Goal: Transaction & Acquisition: Subscribe to service/newsletter

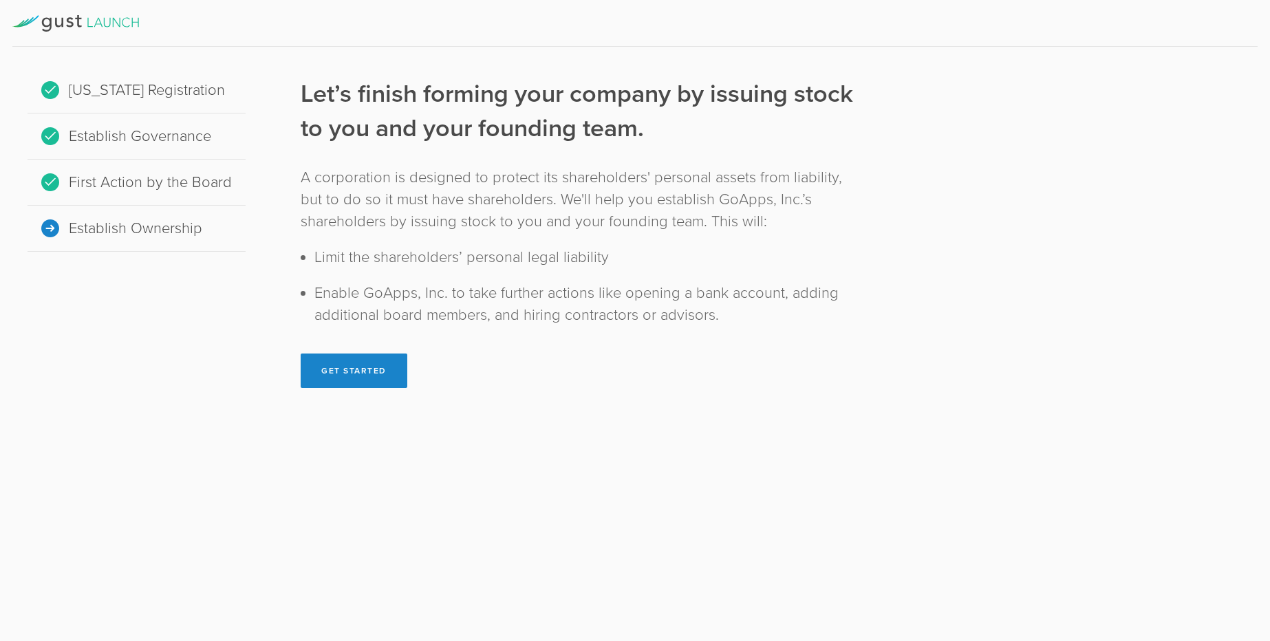
click at [110, 41] on div at bounding box center [634, 23] width 1245 height 47
click at [112, 15] on icon at bounding box center [75, 23] width 127 height 17
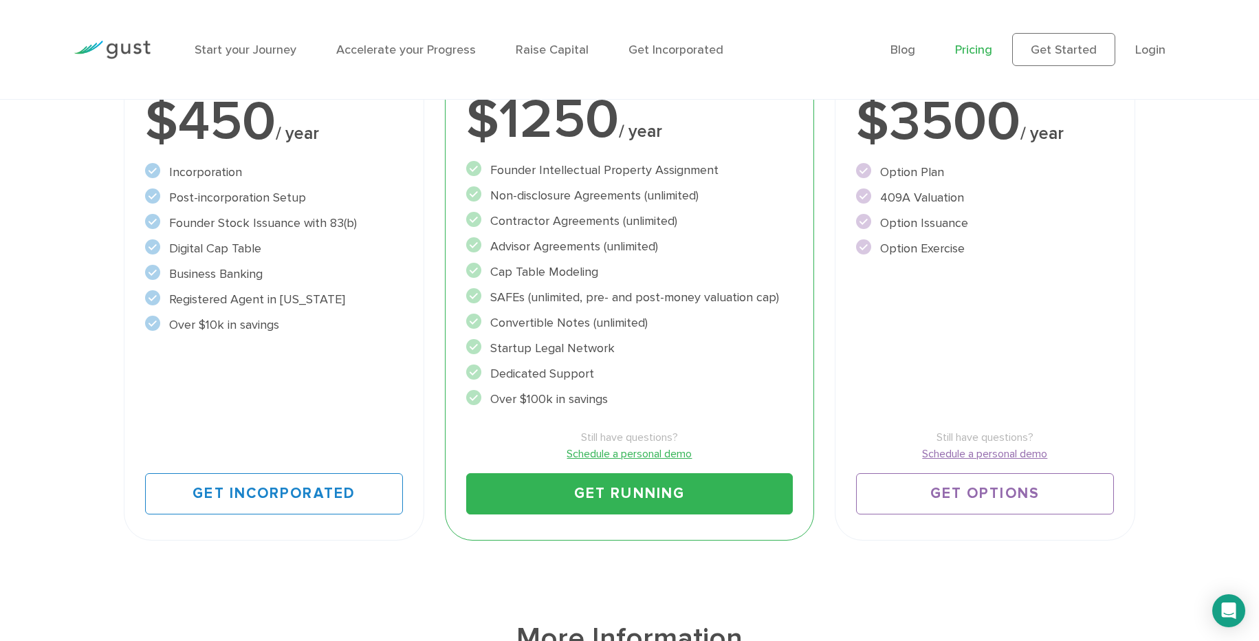
click at [291, 333] on li "Over $10k in savings" at bounding box center [274, 325] width 259 height 19
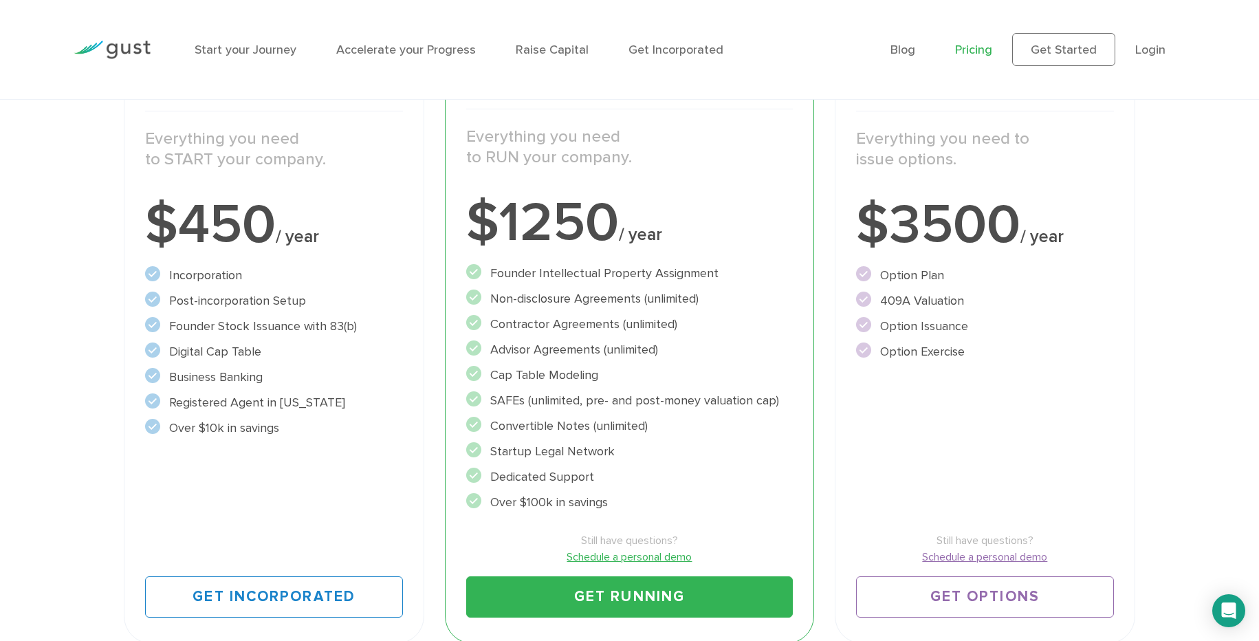
scroll to position [266, 0]
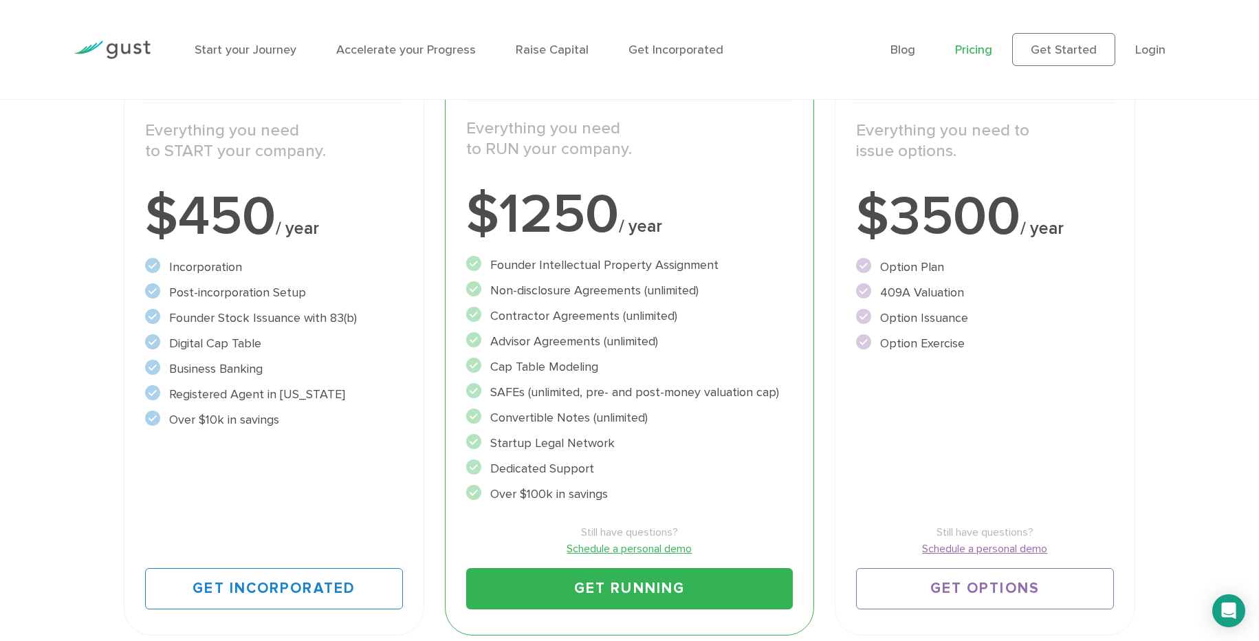
click at [633, 550] on link "Schedule a personal demo" at bounding box center [629, 549] width 326 height 17
